Goal: Navigation & Orientation: Find specific page/section

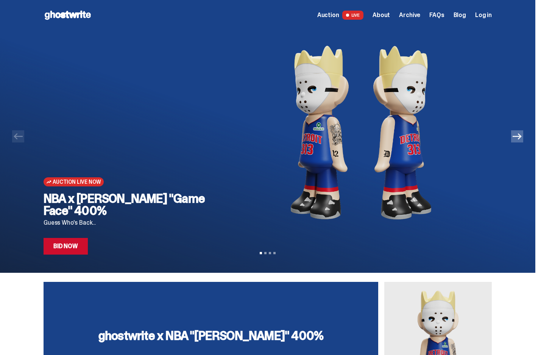
click at [225, 79] on div "Auction Live Now NBA x [PERSON_NAME] "Game Face" 400% Guess Who's Back... Bid N…" at bounding box center [137, 142] width 187 height 224
click at [75, 17] on use at bounding box center [68, 15] width 46 height 9
click at [134, 212] on h2 "NBA x [PERSON_NAME] "Game Face" 400%" at bounding box center [137, 204] width 187 height 24
click at [388, 14] on span "About" at bounding box center [380, 15] width 17 height 6
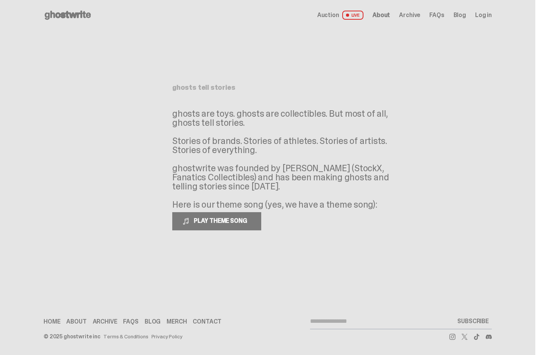
click at [417, 16] on span "Archive" at bounding box center [409, 15] width 21 height 6
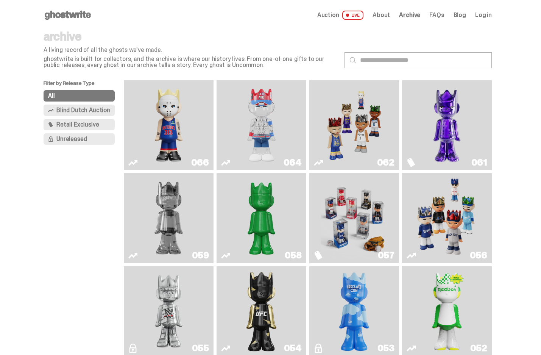
click at [385, 12] on span "About" at bounding box center [380, 15] width 17 height 6
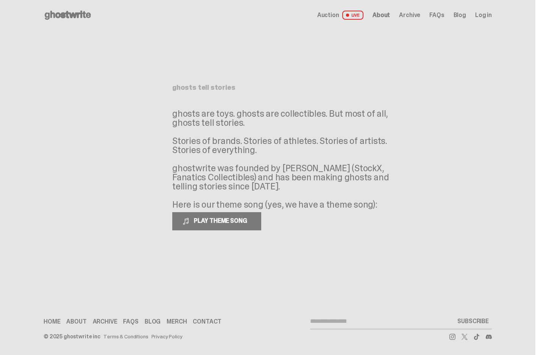
click at [414, 15] on span "Archive" at bounding box center [409, 15] width 21 height 6
